Goal: Find specific page/section: Find specific page/section

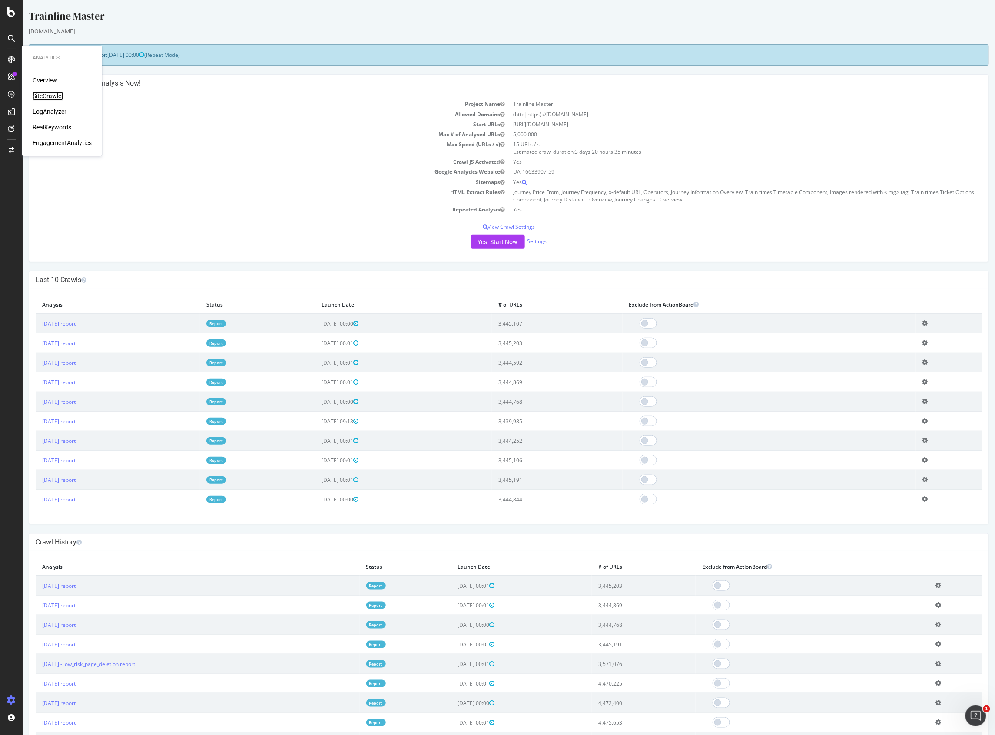
click at [57, 96] on div "SiteCrawler" at bounding box center [48, 96] width 31 height 9
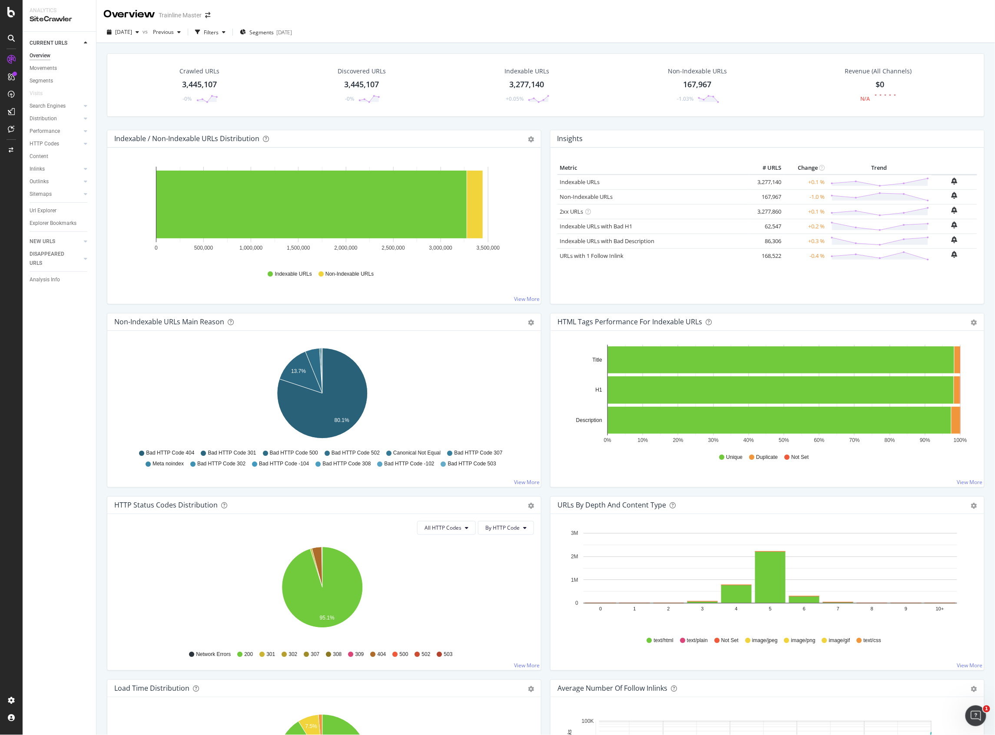
drag, startPoint x: 41, startPoint y: 105, endPoint x: 54, endPoint y: 131, distance: 29.7
click at [41, 105] on div "Search Engines" at bounding box center [48, 106] width 36 height 9
